Goal: Communication & Community: Answer question/provide support

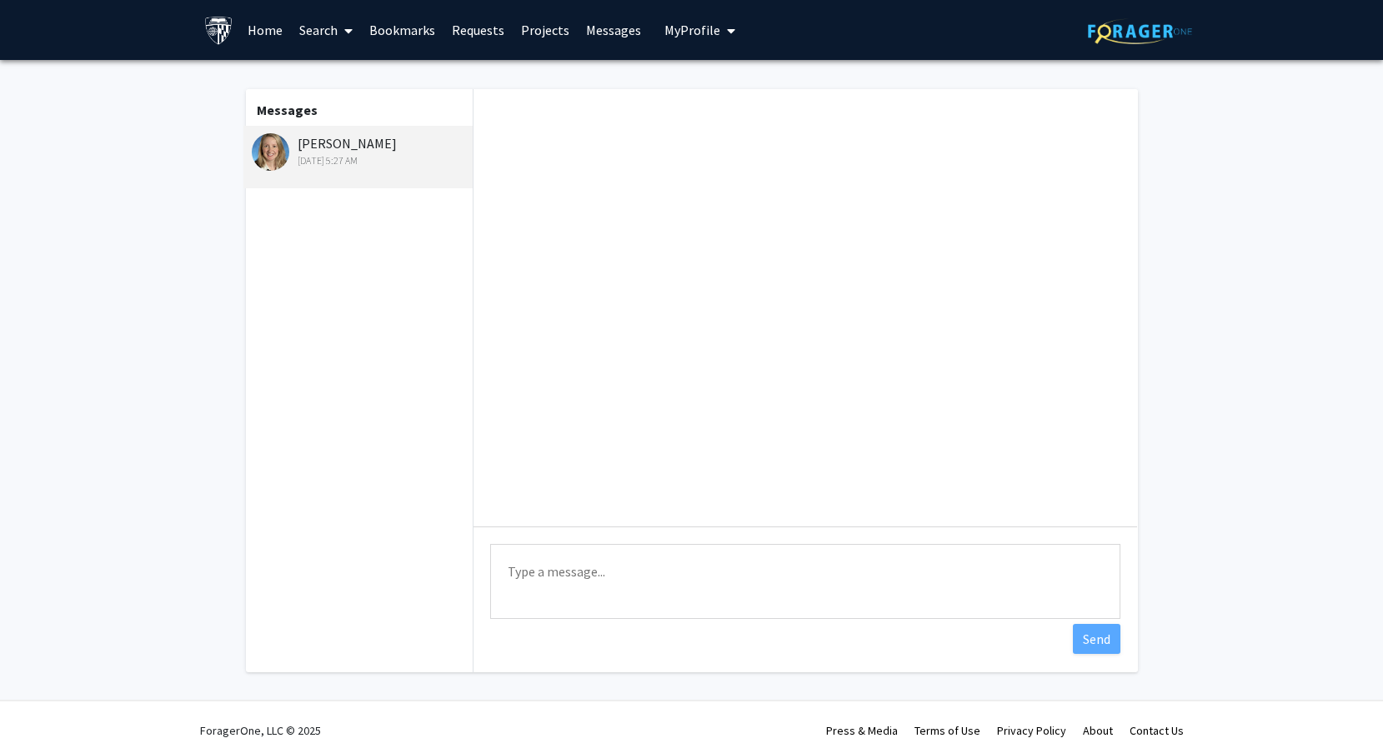
scroll to position [596, 0]
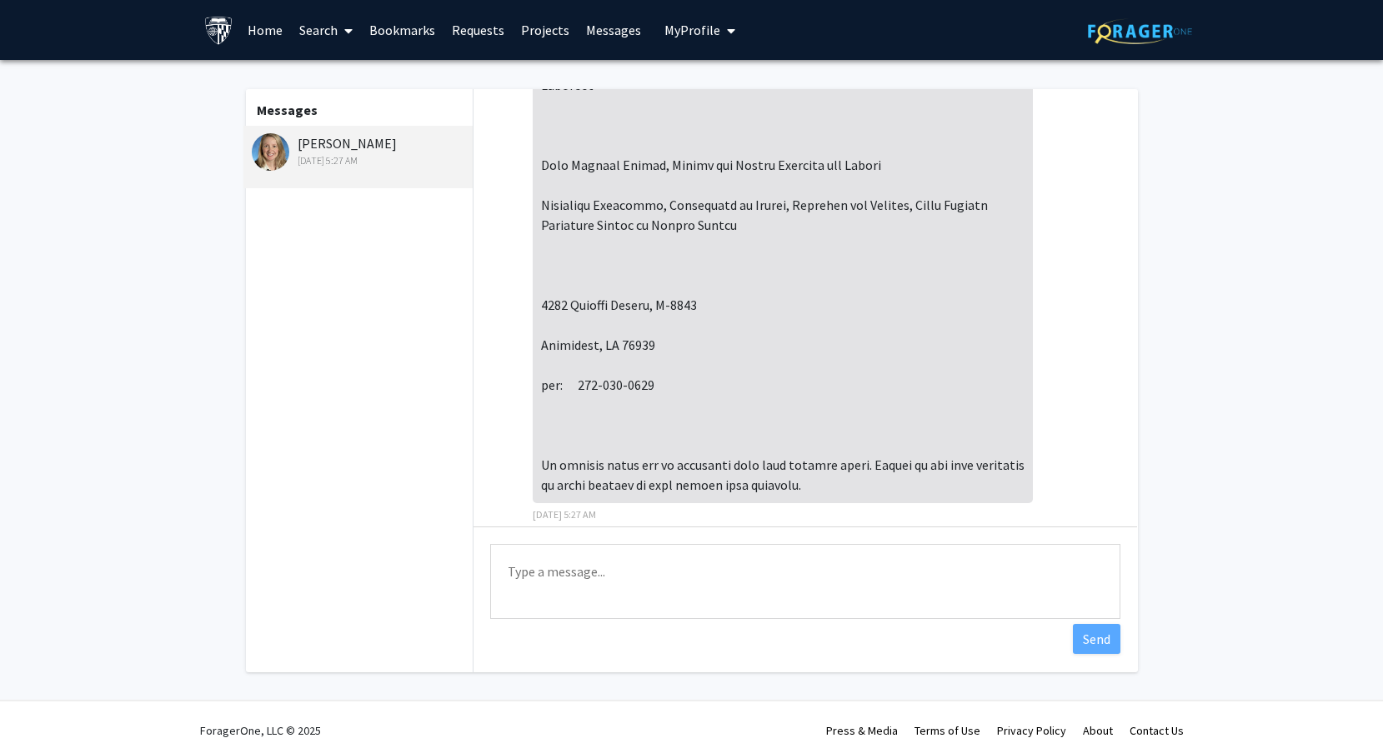
click at [723, 556] on textarea "Type a message" at bounding box center [805, 581] width 630 height 75
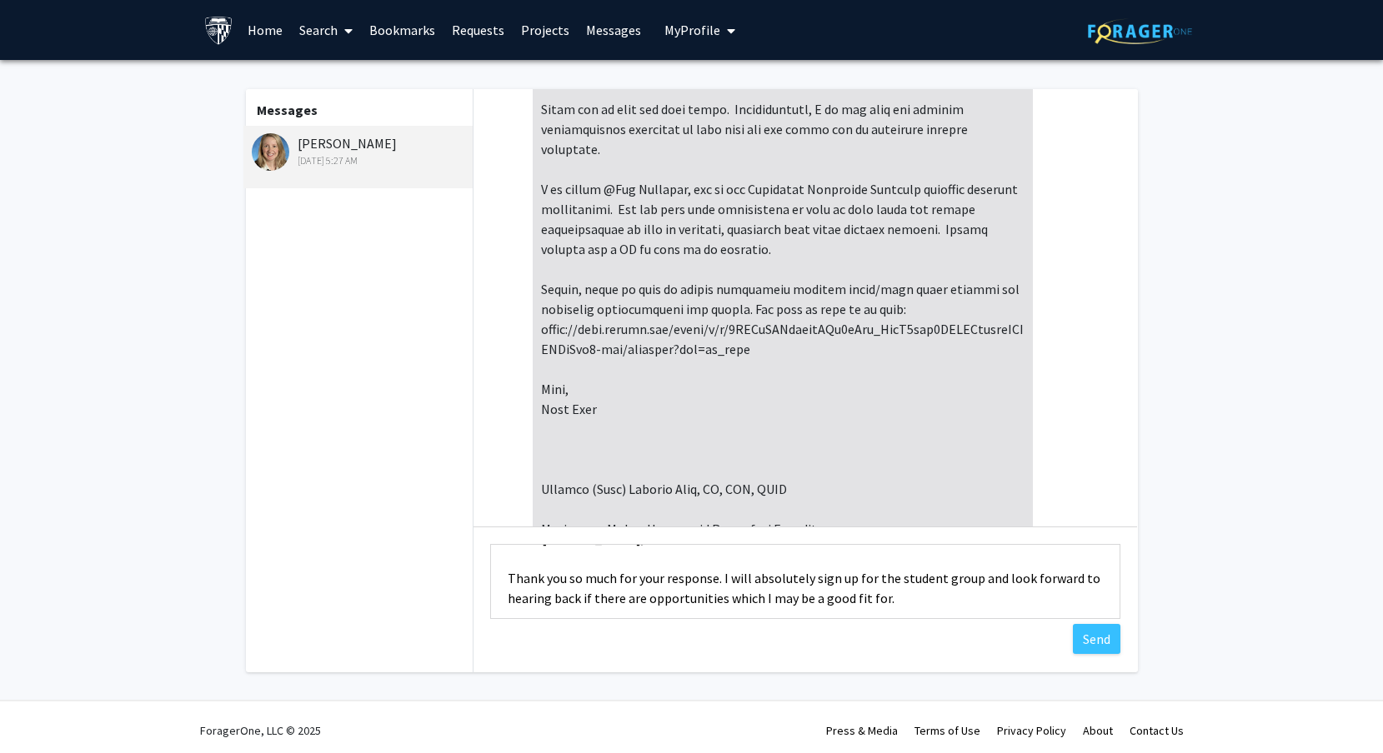
scroll to position [31, 0]
click at [922, 598] on textarea "Hello [PERSON_NAME], Thank you so much for your response. I will absolutely sig…" at bounding box center [805, 581] width 630 height 75
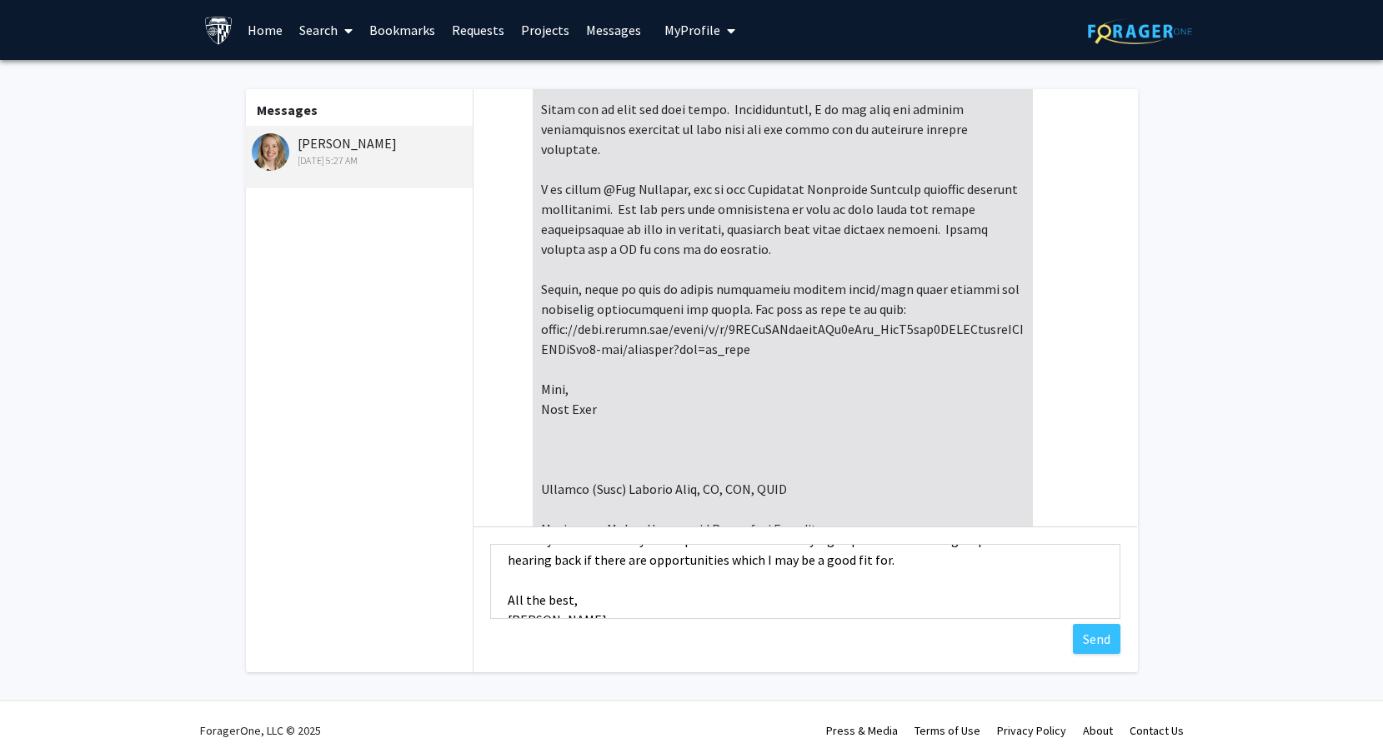
scroll to position [67, 0]
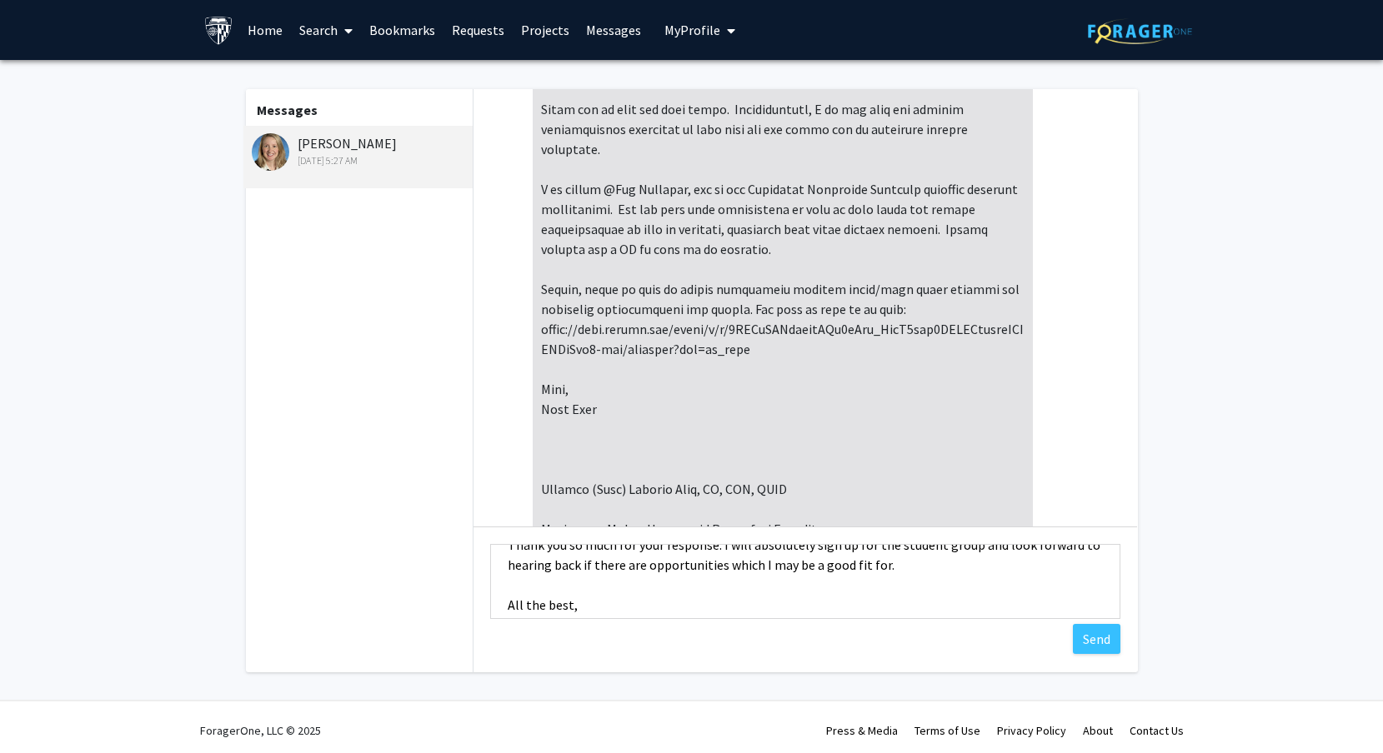
drag, startPoint x: 723, startPoint y: 559, endPoint x: 913, endPoint y: 572, distance: 189.6
click at [913, 572] on textarea "Hello [PERSON_NAME], Thank you so much for your response. I will absolutely sig…" at bounding box center [805, 581] width 630 height 75
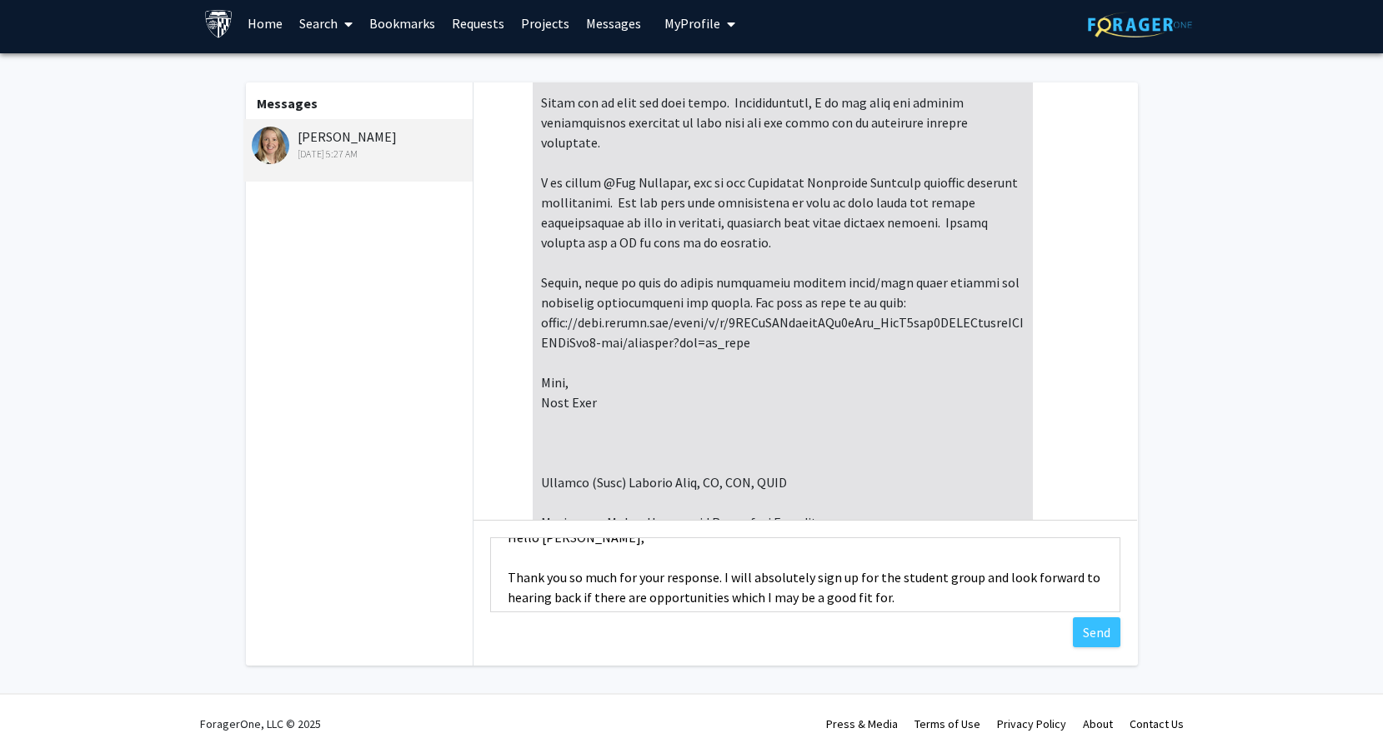
scroll to position [28, 0]
drag, startPoint x: 718, startPoint y: 580, endPoint x: 737, endPoint y: 582, distance: 19.2
click at [743, 582] on textarea "Hello [PERSON_NAME], Thank you so much for your response. I will absolutely sig…" at bounding box center [805, 575] width 630 height 75
click at [720, 582] on textarea "Hello [PERSON_NAME], Thank you so much for your response. I will absolutely sig…" at bounding box center [805, 575] width 630 height 75
drag, startPoint x: 727, startPoint y: 580, endPoint x: 900, endPoint y: 580, distance: 173.4
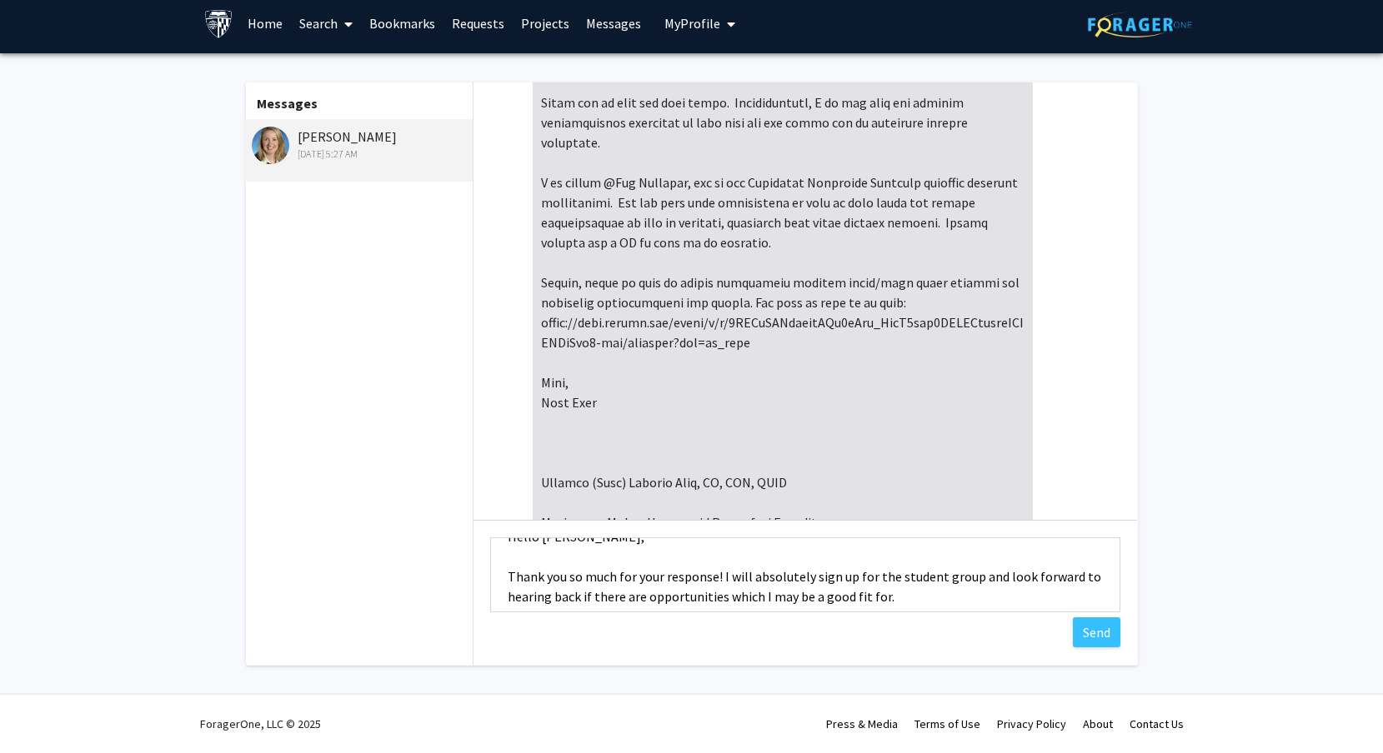
click at [900, 580] on textarea "Hello [PERSON_NAME], Thank you so much for your response! I will absolutely sig…" at bounding box center [805, 575] width 630 height 75
drag, startPoint x: 827, startPoint y: 578, endPoint x: 873, endPoint y: 596, distance: 49.4
click at [873, 596] on textarea "Hello [PERSON_NAME], Thank you so much for your response! I will absolutely sig…" at bounding box center [805, 575] width 630 height 75
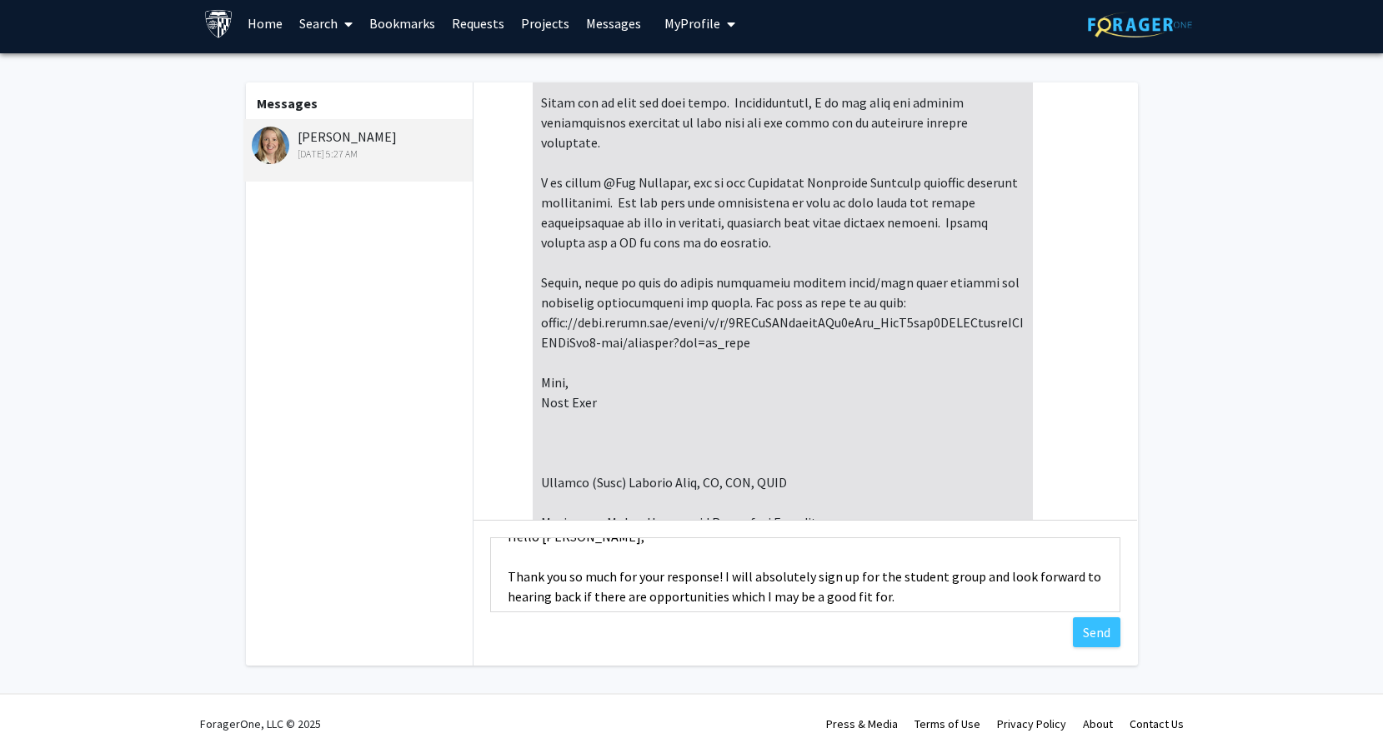
drag, startPoint x: 733, startPoint y: 588, endPoint x: 915, endPoint y: 589, distance: 181.7
click at [915, 589] on textarea "Hello [PERSON_NAME], Thank you so much for your response! I will absolutely sig…" at bounding box center [805, 575] width 630 height 75
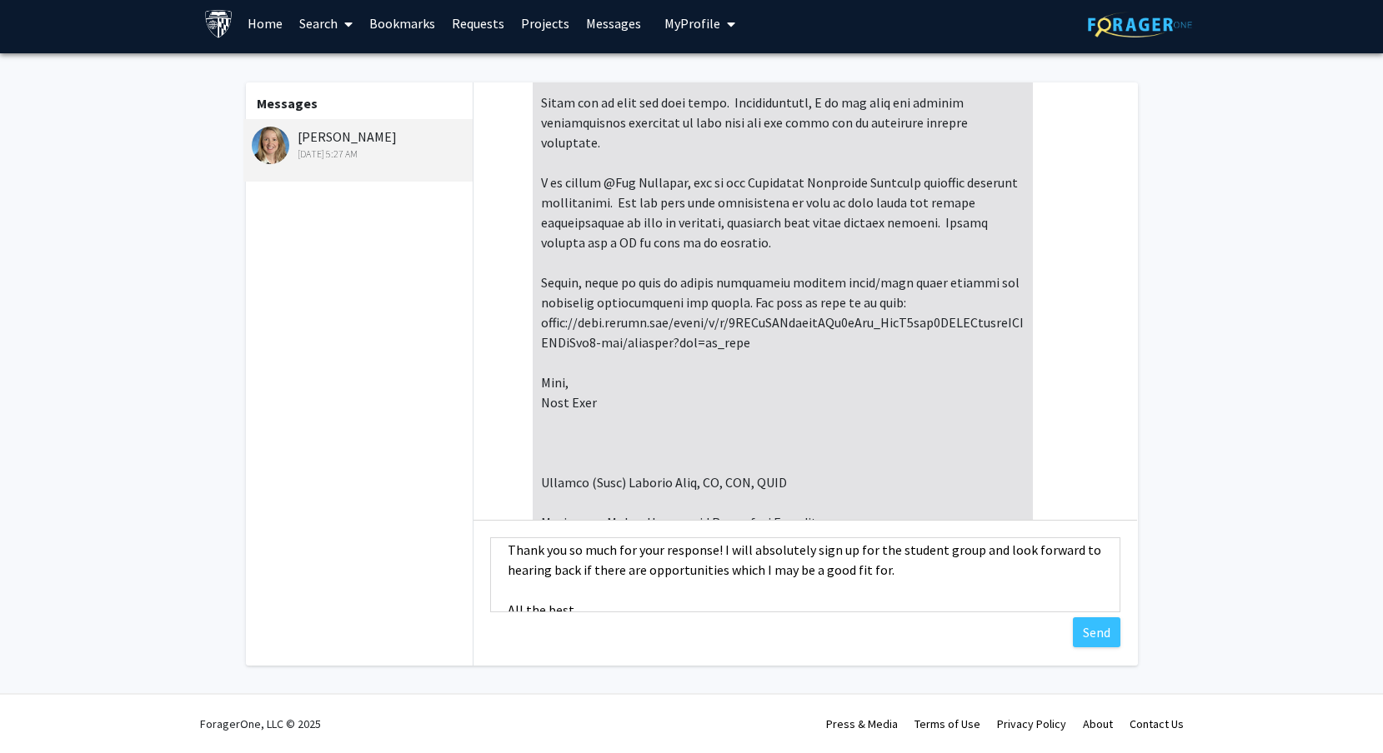
scroll to position [51, 0]
click at [926, 592] on textarea "Hello [PERSON_NAME], Thank you so much for your response! I will absolutely sig…" at bounding box center [805, 575] width 630 height 75
click at [916, 572] on textarea "Hello [PERSON_NAME], Thank you so much for your response! I will absolutely sig…" at bounding box center [805, 575] width 630 height 75
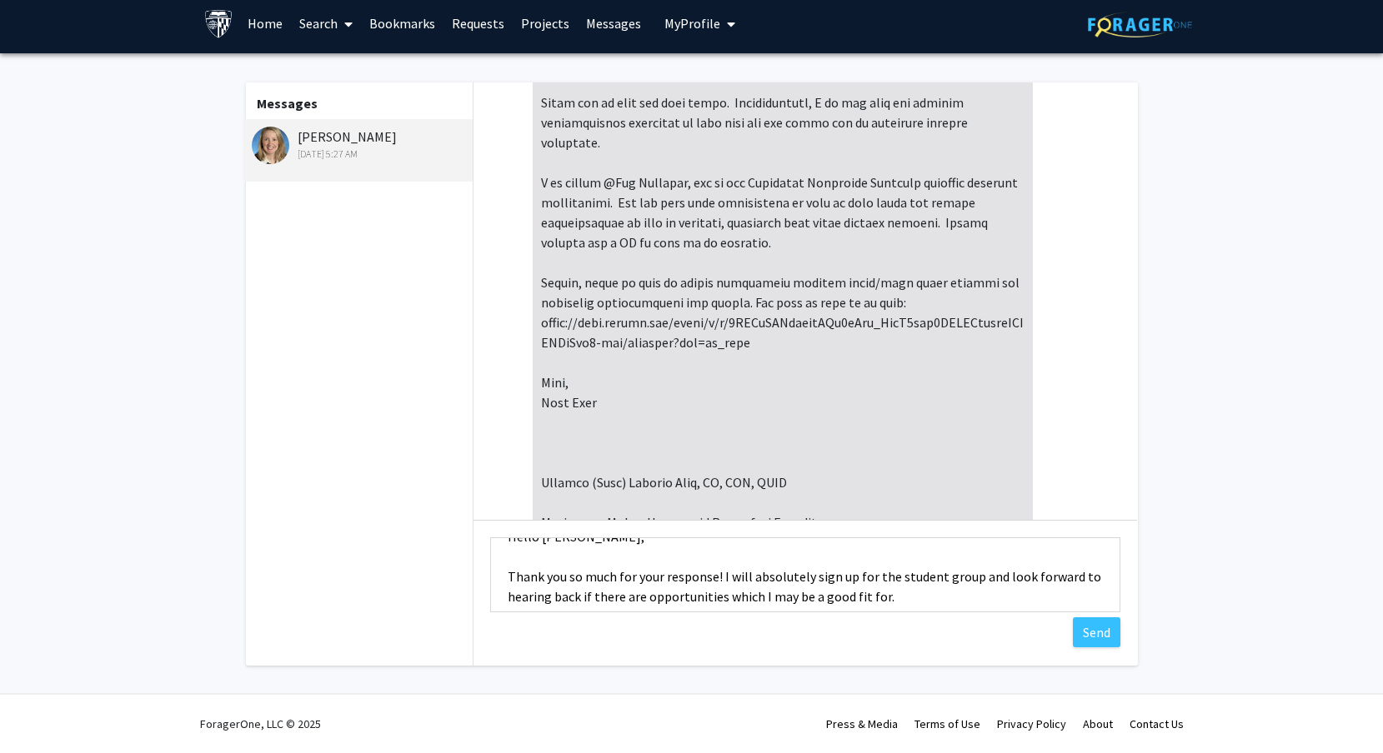
scroll to position [26, 0]
type textarea "Hello [PERSON_NAME], Thank you so much for your response! I will absolutely sig…"
click at [1090, 640] on button "Send" at bounding box center [1097, 633] width 48 height 30
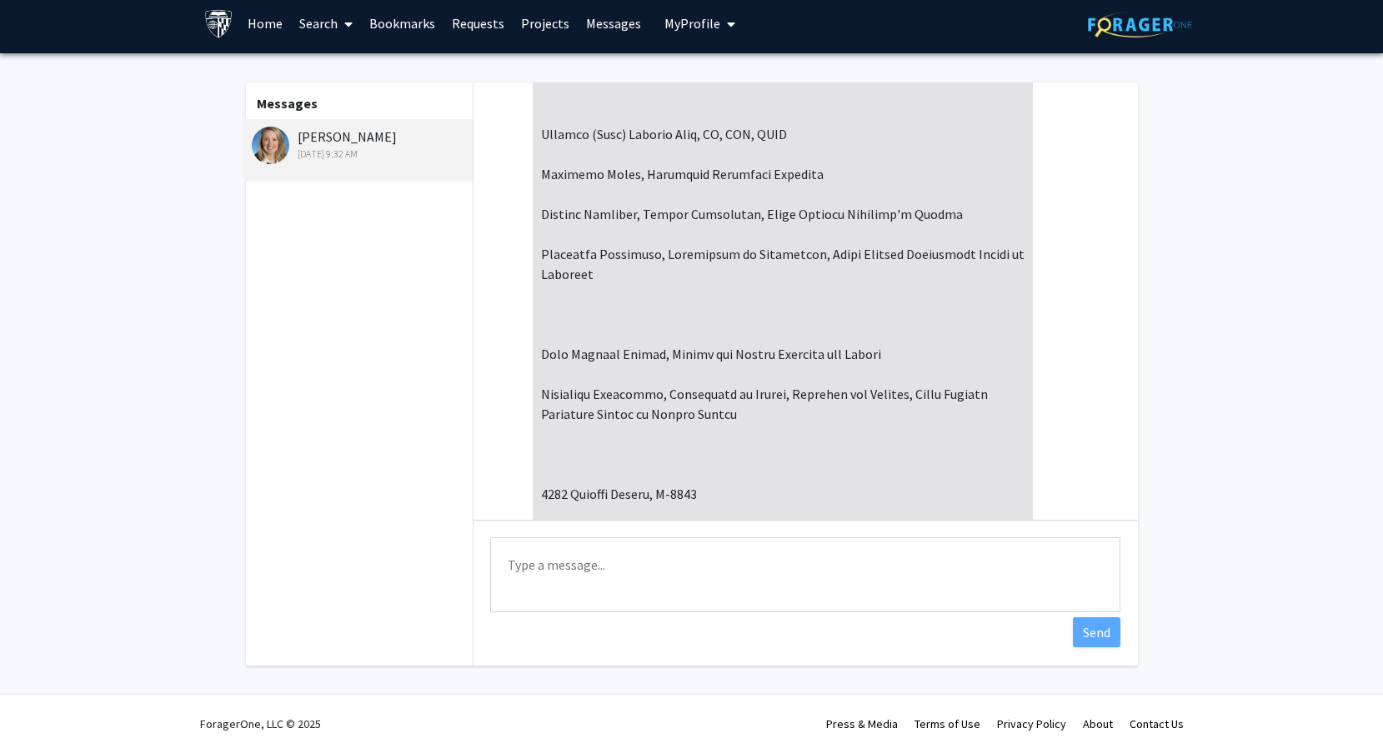
scroll to position [390, 0]
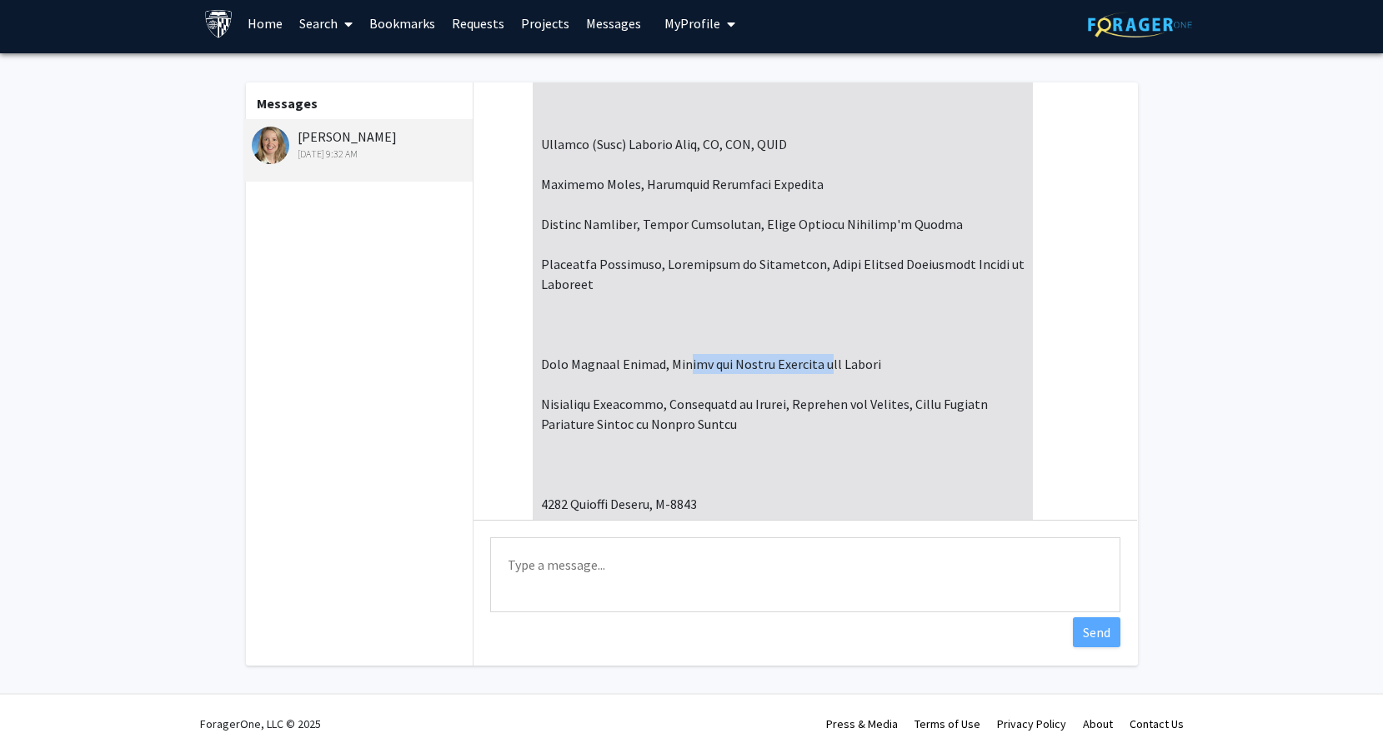
drag, startPoint x: 681, startPoint y: 346, endPoint x: 814, endPoint y: 350, distance: 132.6
click at [814, 350] on div at bounding box center [783, 204] width 500 height 997
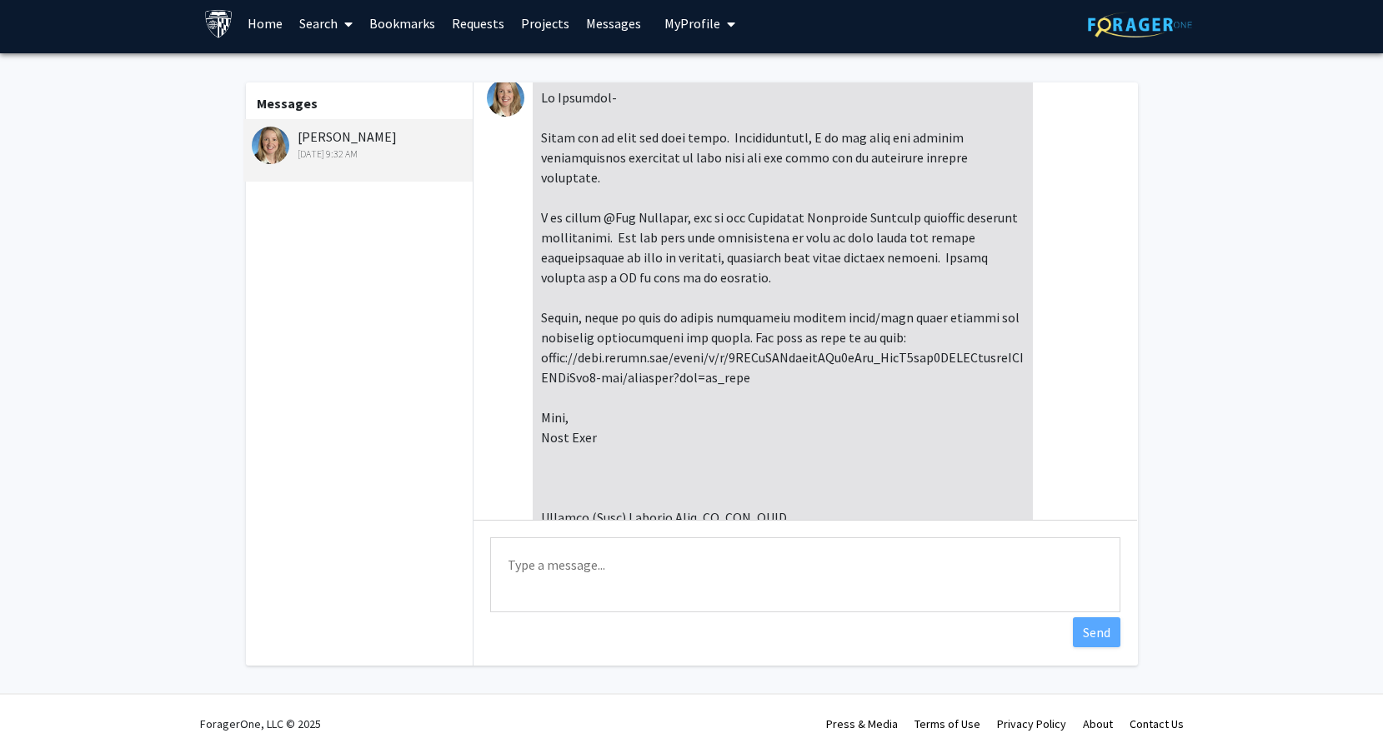
scroll to position [13, 0]
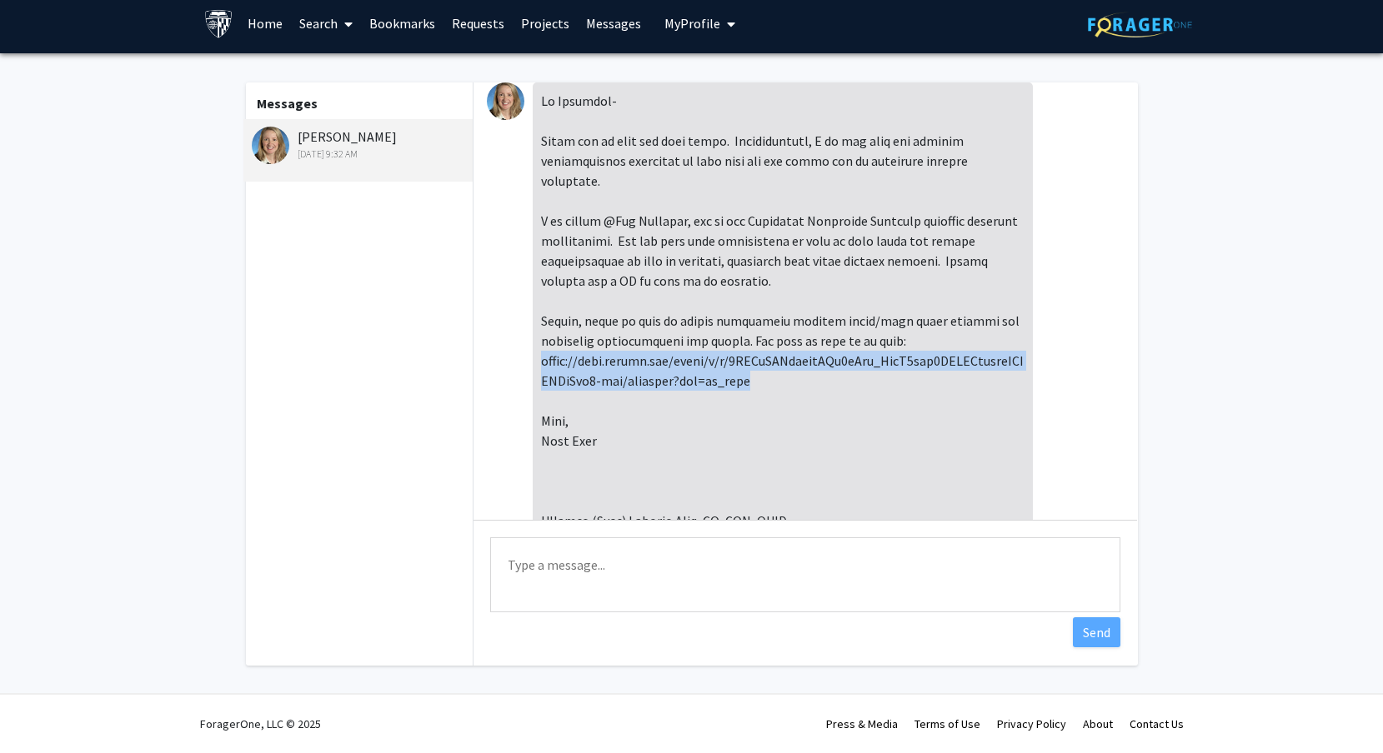
drag, startPoint x: 775, startPoint y: 353, endPoint x: 535, endPoint y: 333, distance: 241.0
click at [535, 333] on div at bounding box center [783, 581] width 500 height 997
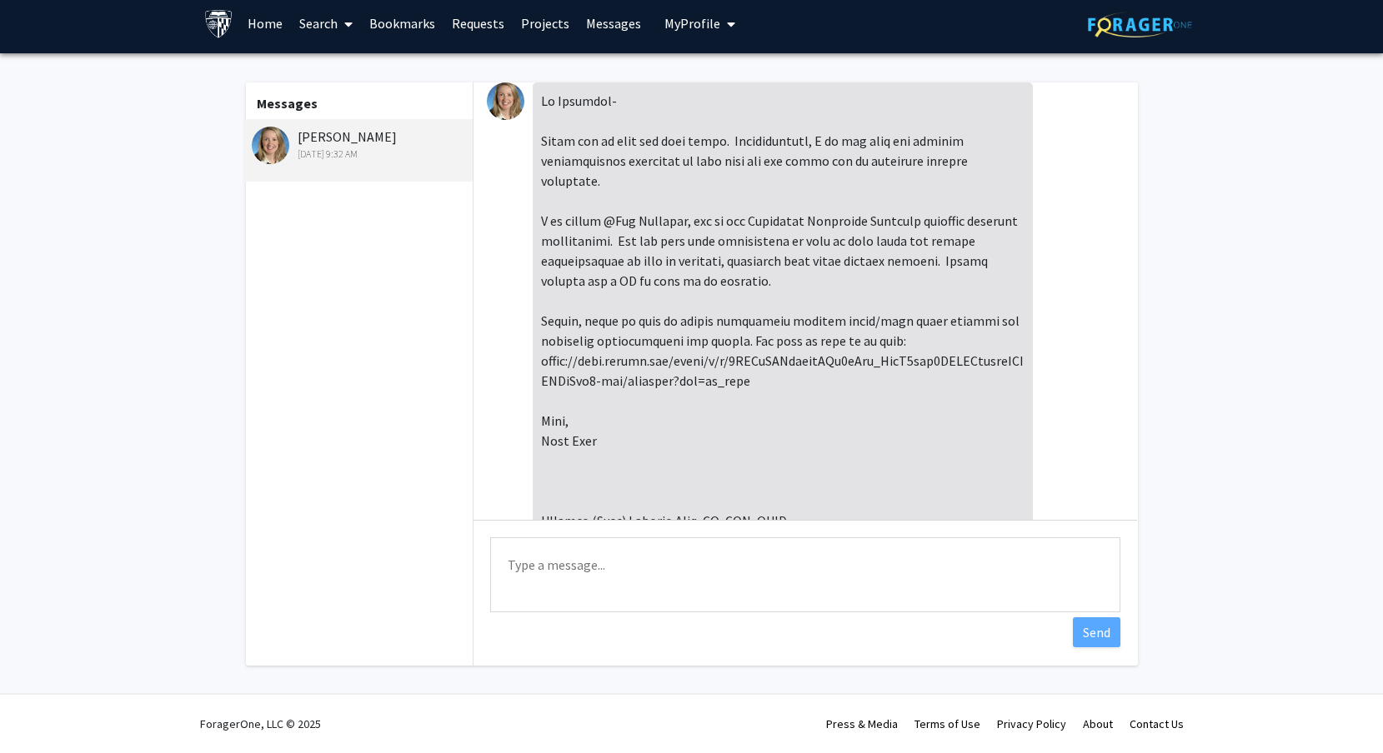
click at [810, 306] on div at bounding box center [783, 581] width 500 height 997
